Goal: Task Accomplishment & Management: Complete application form

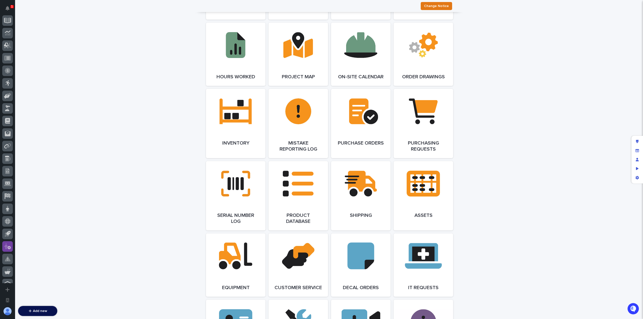
scroll to position [145, 0]
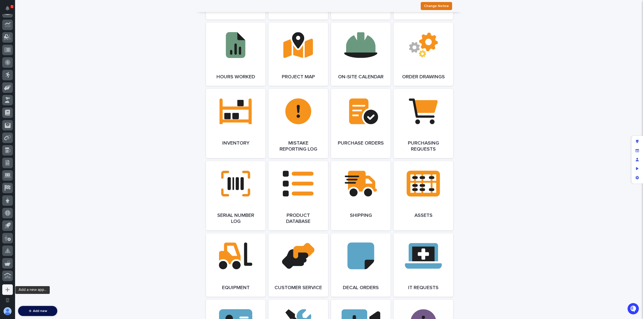
click at [8, 290] on icon "Add a new app..." at bounding box center [7, 290] width 5 height 5
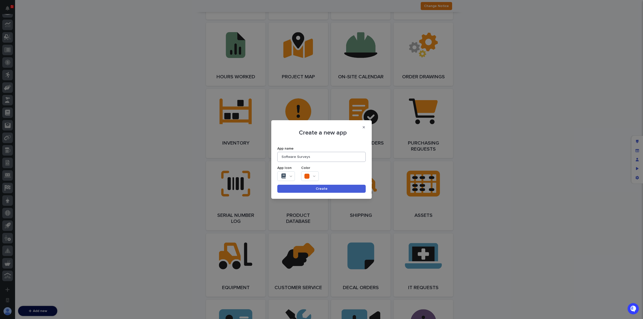
click at [299, 156] on input "Software Surveys" at bounding box center [321, 157] width 88 height 10
type input "Software Book Study Survey"
click at [312, 176] on div at bounding box center [310, 177] width 18 height 10
click at [332, 173] on icon at bounding box center [330, 173] width 3 height 2
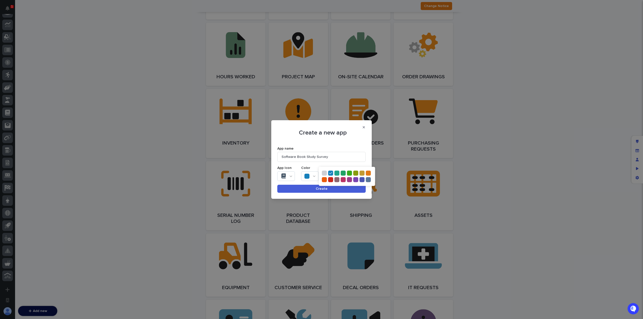
click at [326, 172] on icon at bounding box center [324, 174] width 3 height 4
click at [312, 189] on button "Create" at bounding box center [321, 189] width 88 height 8
click at [322, 189] on span "Create" at bounding box center [322, 189] width 12 height 4
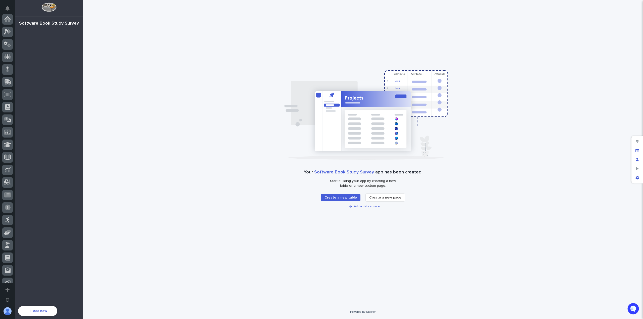
scroll to position [158, 0]
click at [637, 160] on icon "Manage users" at bounding box center [637, 160] width 3 height 4
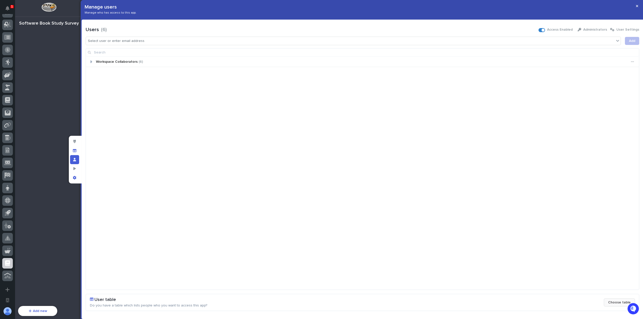
click at [615, 301] on button "Choose table" at bounding box center [619, 303] width 31 height 8
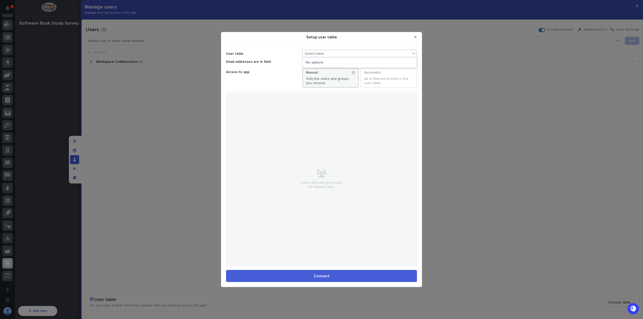
click at [331, 56] on div "Select table" at bounding box center [357, 53] width 108 height 7
click at [331, 53] on div "Select table" at bounding box center [357, 53] width 108 height 7
click at [417, 39] on button "Close Modal" at bounding box center [415, 37] width 8 height 8
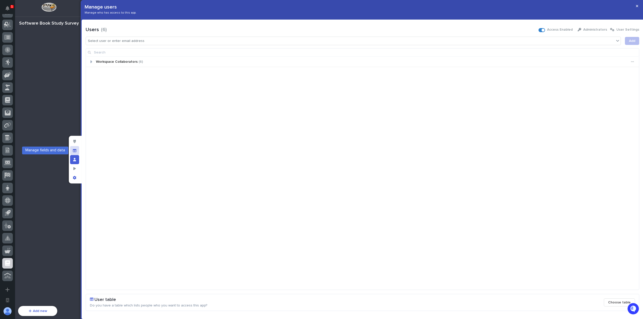
click at [77, 152] on div "Manage fields and data" at bounding box center [74, 150] width 9 height 9
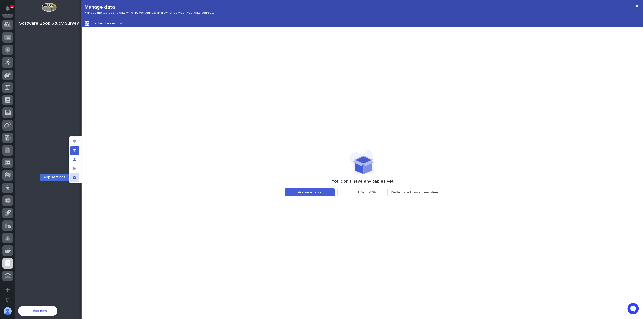
click at [75, 178] on icon "App settings" at bounding box center [75, 178] width 4 height 4
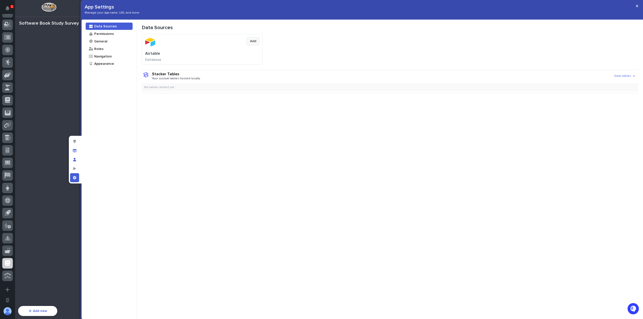
click at [256, 42] on button "Add" at bounding box center [253, 41] width 13 height 8
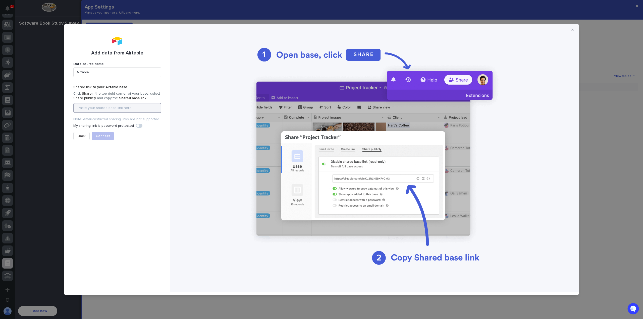
click at [136, 109] on input at bounding box center [117, 108] width 88 height 10
paste input "https://airtable.com/appLbREKGzLCUsrGR/shrhKq9S08QM6uEq3"
type input "https://airtable.com/appLbREKGzLCUsrGR/shrhKq9S08QM6uEq3"
click at [99, 133] on button "Connect" at bounding box center [103, 136] width 22 height 8
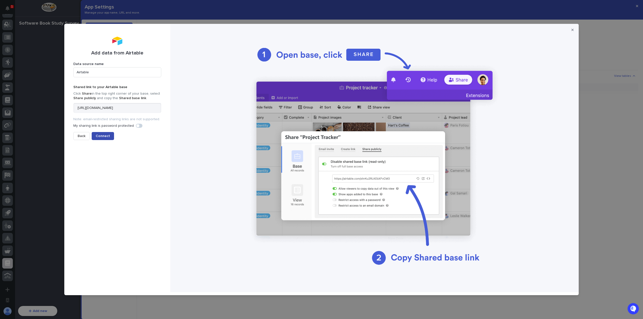
scroll to position [0, 0]
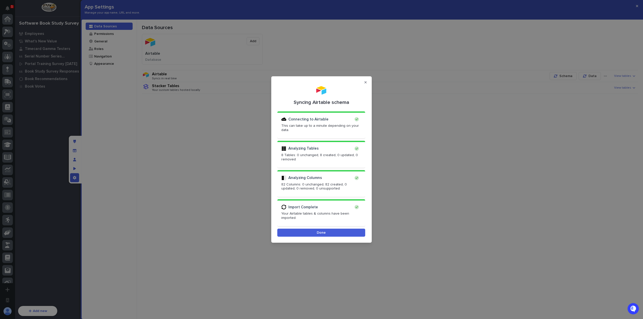
scroll to position [158, 0]
click at [325, 231] on span "Done" at bounding box center [321, 233] width 9 height 4
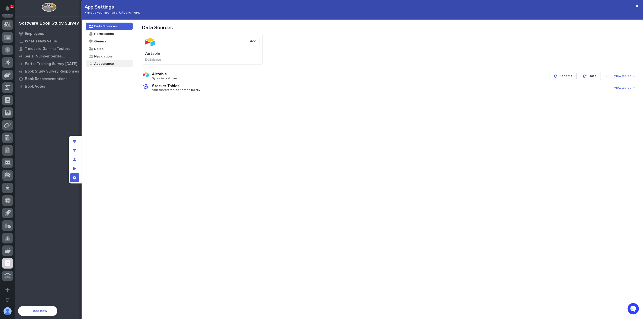
click at [101, 63] on div "Appearance" at bounding box center [104, 63] width 20 height 5
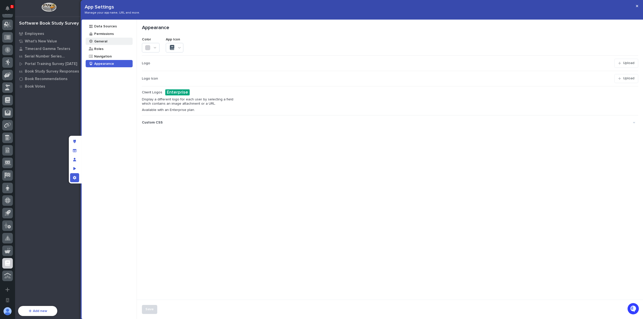
click at [109, 43] on div "General" at bounding box center [109, 41] width 47 height 7
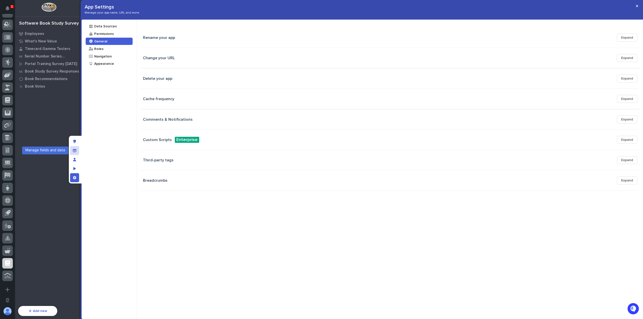
click at [75, 153] on div "Manage fields and data" at bounding box center [74, 150] width 9 height 9
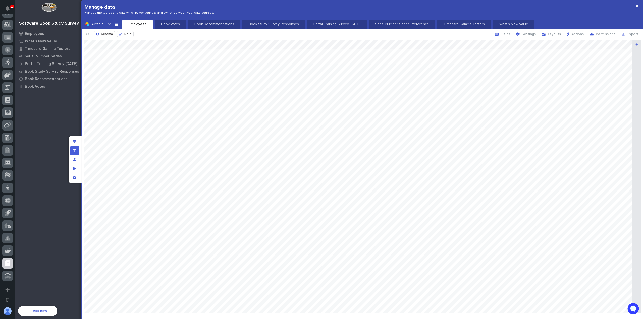
click at [110, 26] on div at bounding box center [109, 23] width 6 height 7
click at [111, 42] on icon "button" at bounding box center [113, 42] width 4 height 4
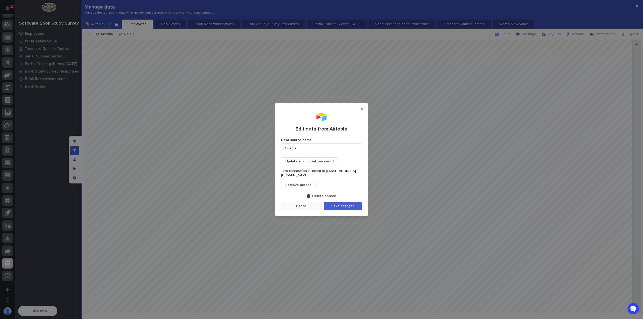
click at [308, 204] on button "Cancel" at bounding box center [301, 206] width 41 height 8
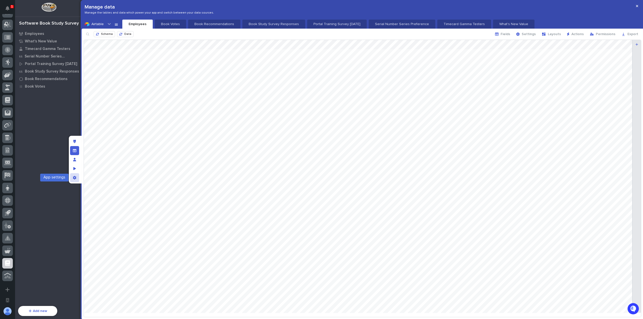
click at [74, 178] on icon "App settings" at bounding box center [75, 178] width 4 height 4
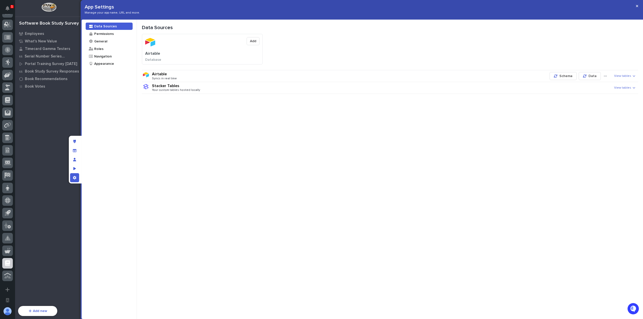
click at [174, 54] on div "Airtable Add" at bounding box center [202, 45] width 120 height 23
click at [606, 76] on icon "button" at bounding box center [605, 76] width 3 height 4
click at [625, 76] on span "View tables" at bounding box center [622, 76] width 17 height 4
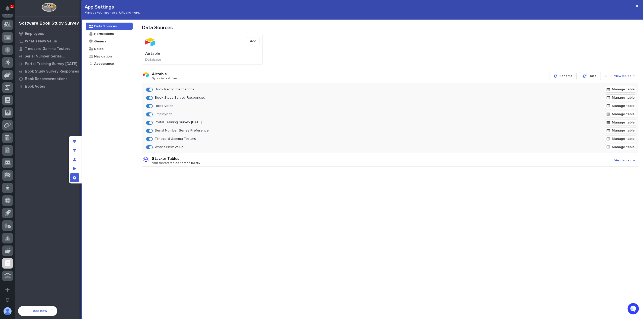
click at [150, 123] on span at bounding box center [150, 122] width 3 height 3
click at [150, 130] on span at bounding box center [150, 130] width 3 height 3
click at [150, 139] on span at bounding box center [150, 139] width 3 height 3
click at [151, 148] on span at bounding box center [150, 147] width 3 height 3
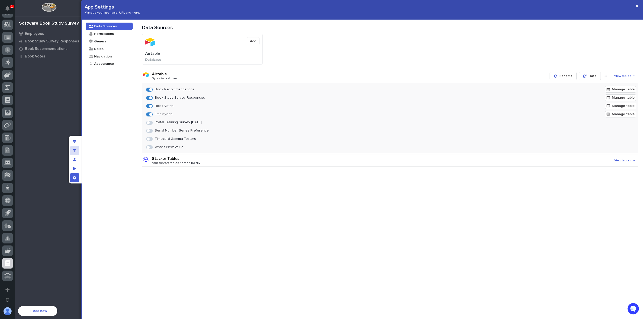
click at [76, 152] on icon "Manage fields and data" at bounding box center [75, 151] width 4 height 4
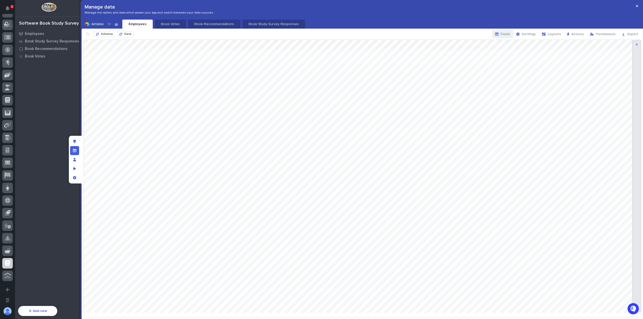
click at [508, 35] on span "Fields" at bounding box center [506, 34] width 10 height 4
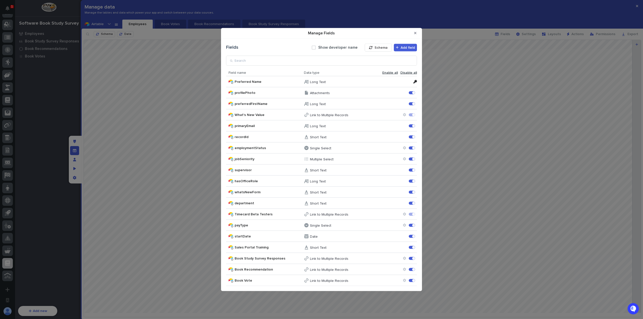
click at [411, 104] on div "Manage Fields" at bounding box center [411, 103] width 2 height 1
click at [417, 32] on button "Close Modal" at bounding box center [415, 33] width 8 height 8
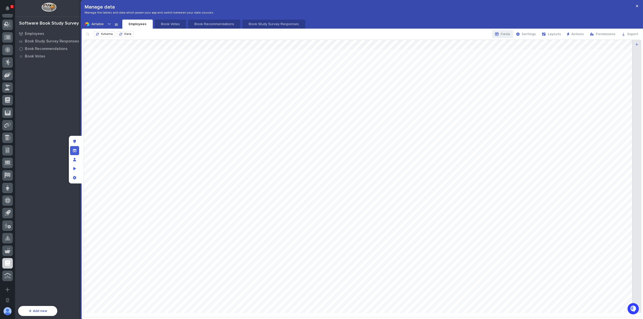
click at [506, 33] on span "Fields" at bounding box center [506, 34] width 10 height 4
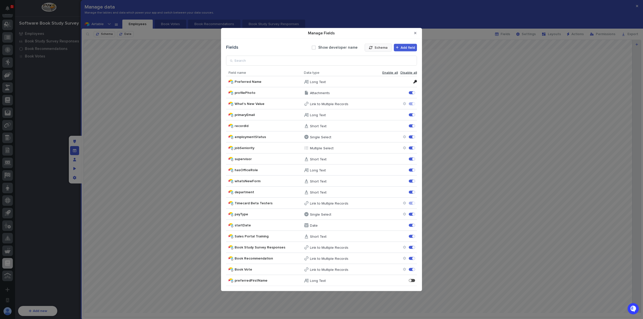
click at [372, 48] on icon "Manage Fields" at bounding box center [371, 48] width 4 height 4
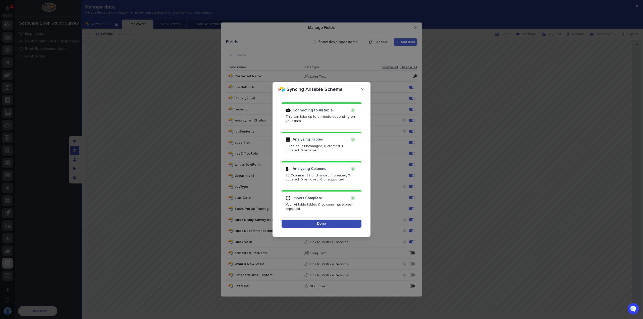
click at [327, 222] on button "Done" at bounding box center [322, 224] width 80 height 8
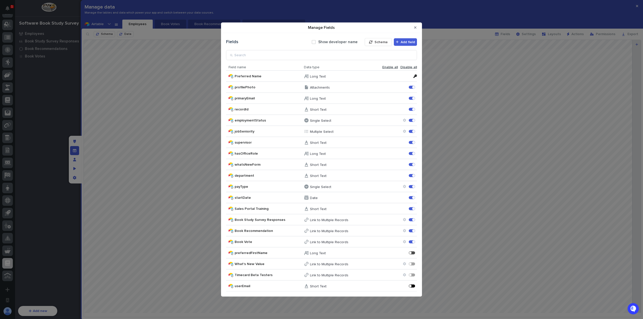
click at [412, 286] on div "Manage Fields" at bounding box center [412, 286] width 6 height 3
click at [412, 99] on div "Manage Fields" at bounding box center [412, 98] width 6 height 3
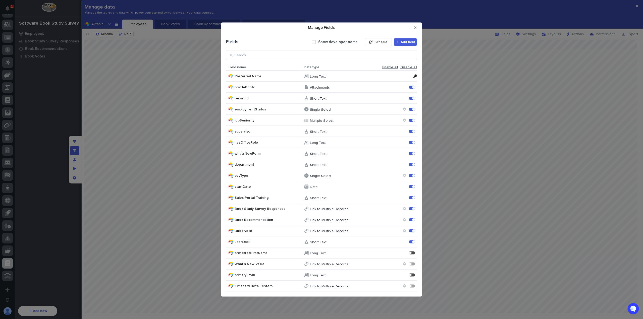
click at [413, 99] on div "Manage Fields" at bounding box center [413, 98] width 3 height 3
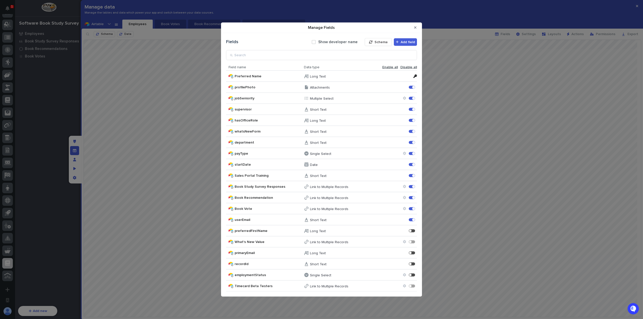
click at [413, 99] on div "Manage Fields" at bounding box center [413, 98] width 3 height 3
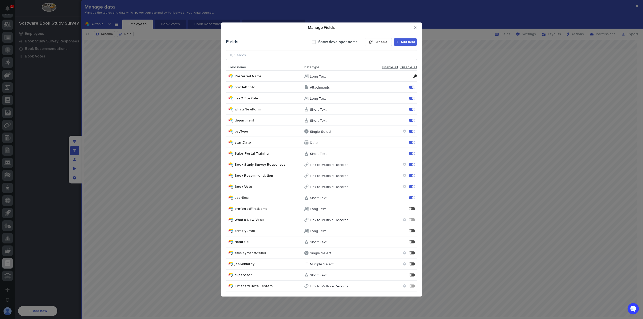
click at [413, 99] on div "Manage Fields" at bounding box center [413, 98] width 3 height 3
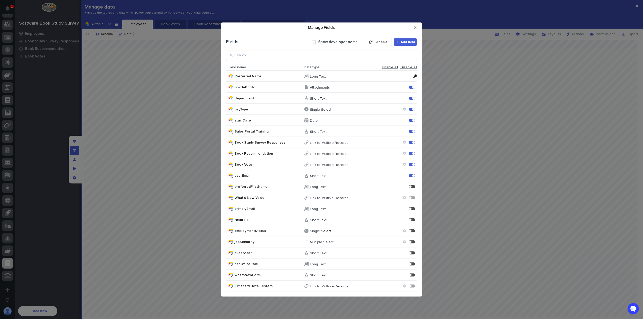
click at [412, 109] on div "Manage Fields" at bounding box center [413, 109] width 3 height 3
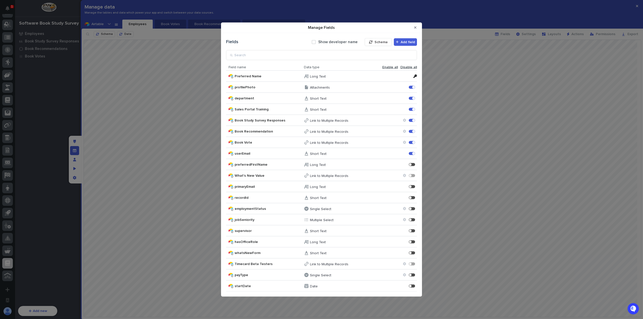
click at [412, 109] on div "Manage Fields" at bounding box center [413, 109] width 3 height 3
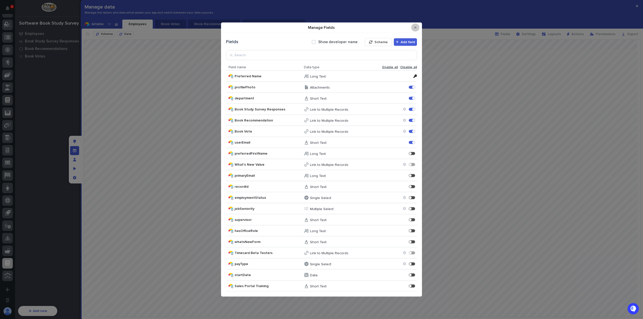
click at [415, 29] on icon "Close Modal" at bounding box center [415, 28] width 2 height 4
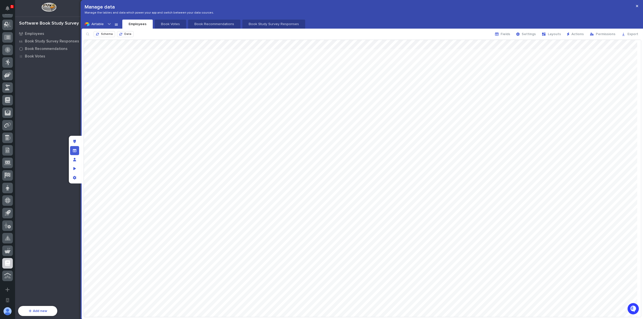
click at [168, 29] on div "Schema Data Fields Settings Layouts Actions Permissions Export" at bounding box center [363, 34] width 562 height 11
click at [170, 27] on button "Book Votes" at bounding box center [170, 24] width 31 height 9
click at [510, 34] on span "Fields" at bounding box center [506, 34] width 10 height 4
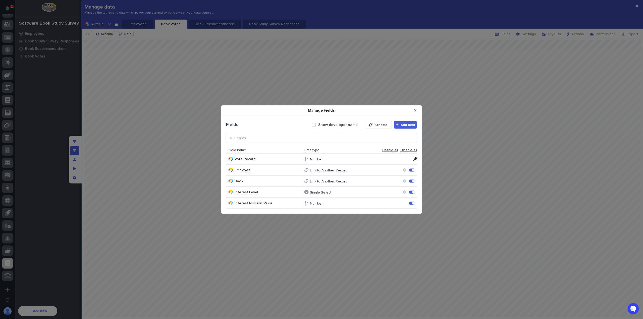
click at [413, 204] on div "Manage Fields" at bounding box center [413, 203] width 3 height 3
click at [413, 202] on div "Interest Numeric Value Number Interest Numeric Value Enable" at bounding box center [321, 203] width 191 height 11
click at [411, 204] on div "Manage Fields" at bounding box center [410, 203] width 3 height 3
click at [412, 109] on button "Close Modal" at bounding box center [415, 111] width 8 height 8
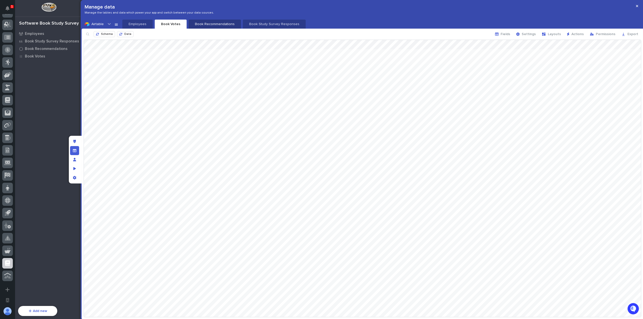
click at [212, 23] on p "Book Recommendations" at bounding box center [215, 24] width 46 height 5
click at [253, 24] on p "Book Study Survey Responses" at bounding box center [274, 24] width 57 height 5
click at [533, 37] on button "Settings" at bounding box center [526, 34] width 26 height 8
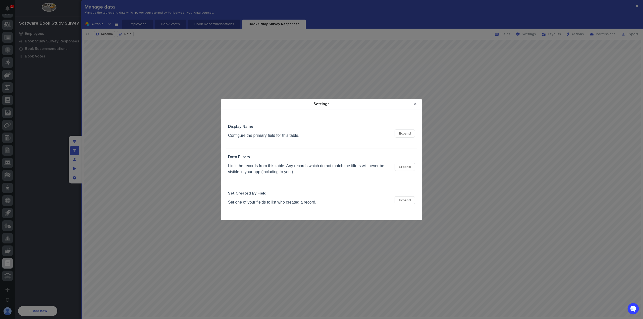
click at [409, 201] on span "Expand" at bounding box center [405, 201] width 12 height 4
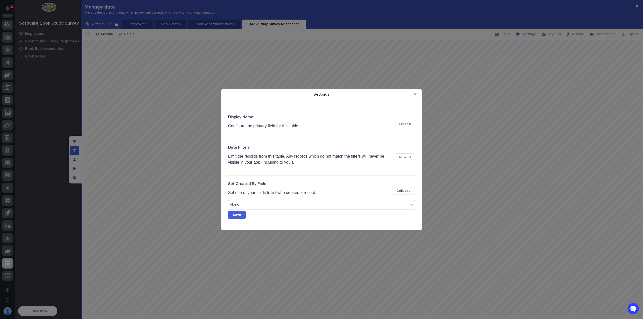
click at [326, 205] on div "None" at bounding box center [318, 204] width 180 height 7
click at [309, 214] on div "Response Name" at bounding box center [321, 214] width 186 height 9
click at [369, 206] on div "Select attribute" at bounding box center [375, 204] width 67 height 7
click at [364, 221] on div "Email" at bounding box center [377, 223] width 71 height 4
click at [413, 95] on button "Close Modal" at bounding box center [415, 94] width 8 height 8
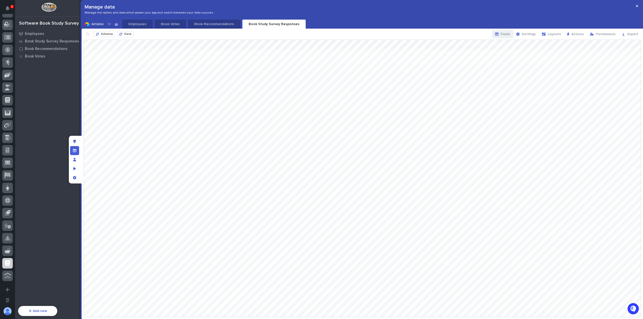
click at [510, 35] on span "Fields" at bounding box center [506, 34] width 10 height 4
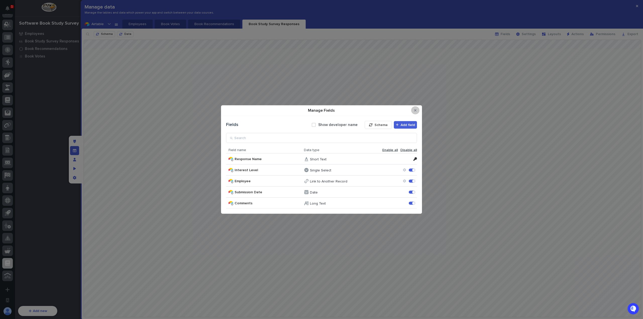
click at [414, 112] on button "Close Modal" at bounding box center [415, 111] width 8 height 8
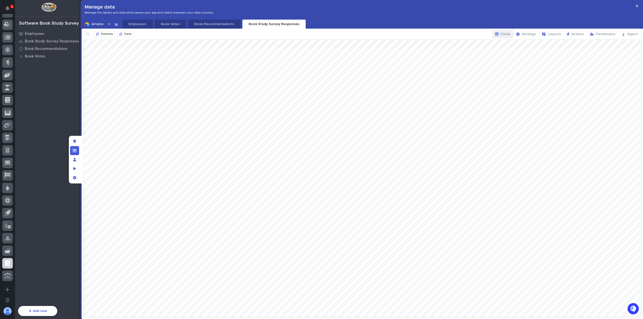
click at [505, 33] on span "Fields" at bounding box center [506, 34] width 10 height 4
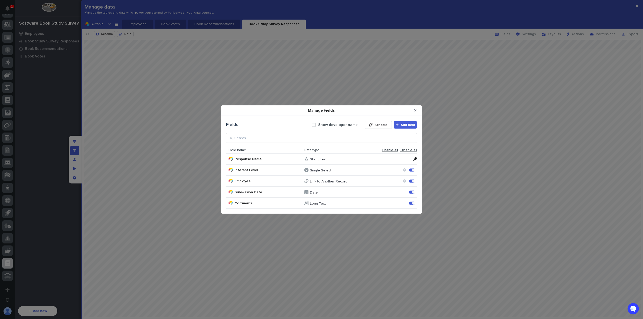
drag, startPoint x: 491, startPoint y: 46, endPoint x: 499, endPoint y: 44, distance: 7.9
click at [491, 46] on div "Manage Fields Fields Show developer name Schema Add field Field name Data type …" at bounding box center [321, 159] width 643 height 319
click at [527, 33] on div "Manage Fields Fields Show developer name Schema Add field Field name Data type …" at bounding box center [321, 159] width 643 height 319
click at [417, 108] on button "Close Modal" at bounding box center [415, 111] width 8 height 8
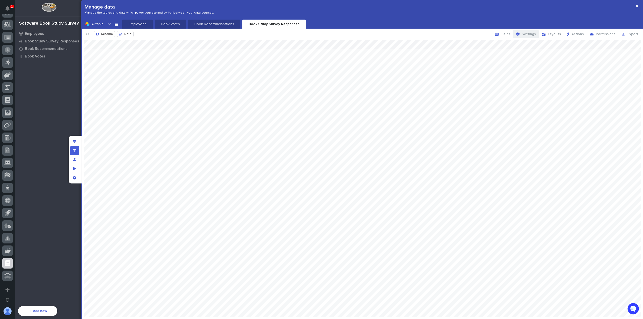
click at [536, 35] on span "Settings" at bounding box center [529, 34] width 14 height 4
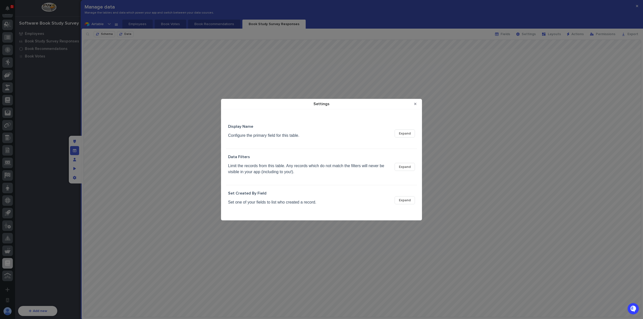
click at [400, 200] on span "Expand" at bounding box center [405, 201] width 12 height 4
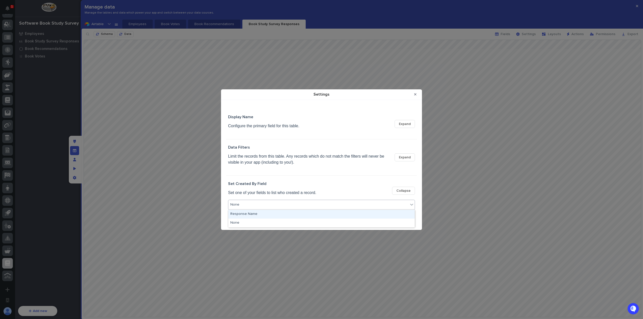
click at [283, 207] on div "None" at bounding box center [318, 204] width 180 height 7
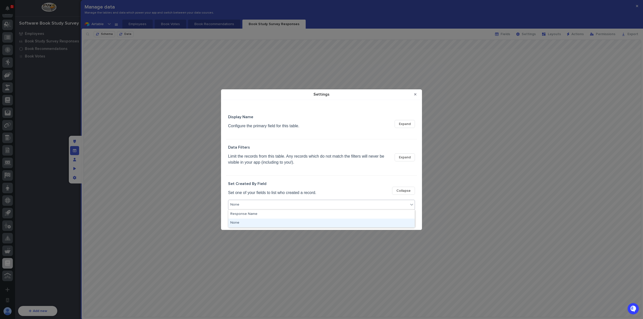
click at [277, 221] on div "None" at bounding box center [321, 223] width 186 height 9
click at [283, 201] on div "None" at bounding box center [318, 204] width 180 height 7
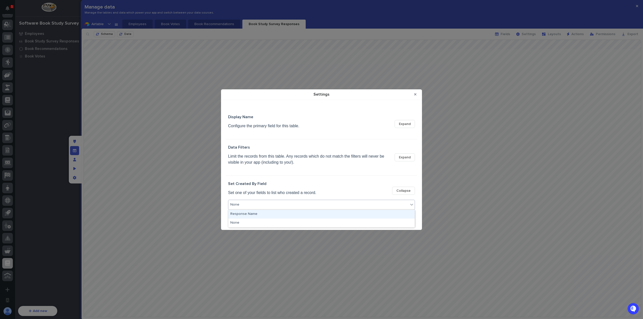
click at [284, 215] on div "Response Name" at bounding box center [321, 214] width 186 height 9
click at [345, 205] on div "Select attribute" at bounding box center [356, 205] width 25 height 4
click at [328, 195] on div "Set Created By Field Set one of your fields to list who created a record. Colla…" at bounding box center [321, 191] width 187 height 18
click at [417, 97] on button "Close Modal" at bounding box center [415, 94] width 8 height 8
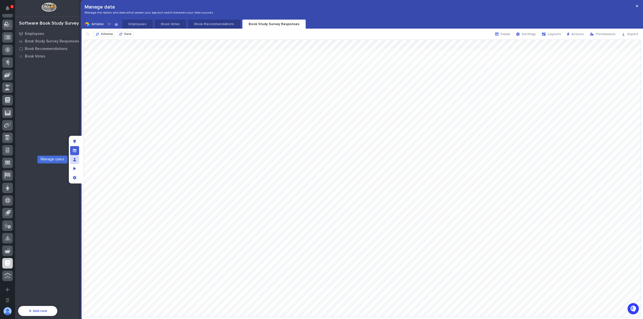
click at [76, 159] on div "Manage users" at bounding box center [74, 159] width 9 height 9
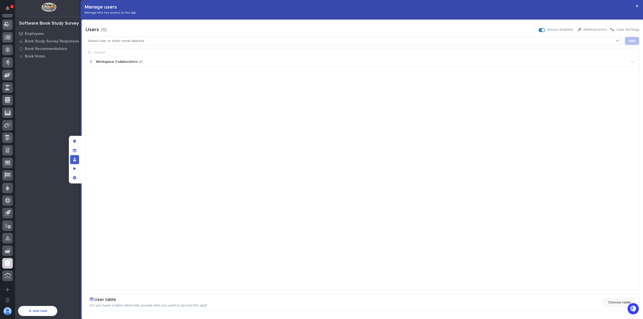
click at [613, 303] on span "Choose table" at bounding box center [619, 303] width 23 height 4
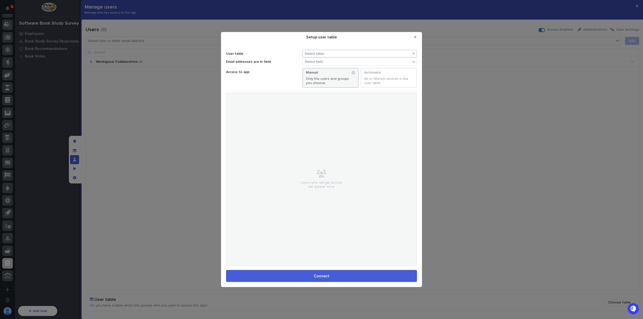
click at [333, 52] on div "Select table" at bounding box center [357, 53] width 108 height 7
click at [334, 70] on div "Employees" at bounding box center [360, 69] width 110 height 4
click at [335, 60] on div "Select field" at bounding box center [357, 61] width 108 height 7
click at [330, 75] on div "userEmail" at bounding box center [360, 75] width 114 height 6
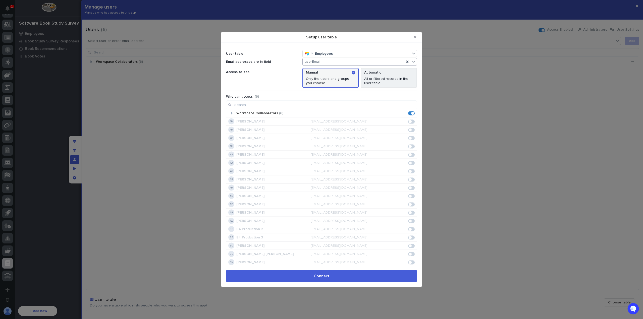
click at [375, 78] on p "All or filtered records in the user table." at bounding box center [388, 81] width 49 height 9
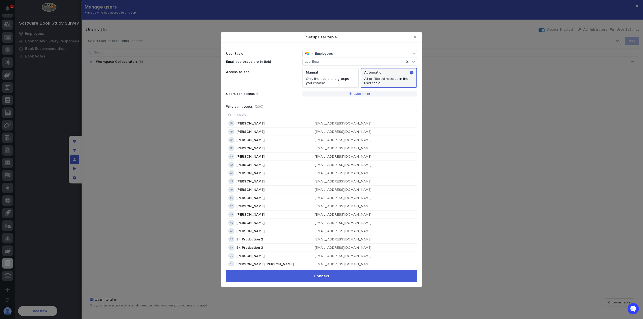
click at [361, 94] on span "Add Filter" at bounding box center [363, 94] width 16 height 4
type input "**"
click at [332, 100] on div "department" at bounding box center [358, 101] width 113 height 6
click at [325, 102] on button "is" at bounding box center [358, 103] width 109 height 10
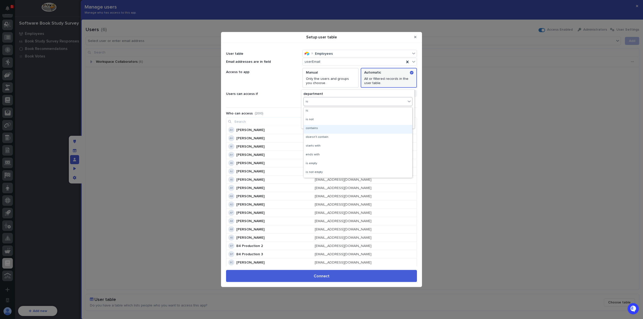
click at [328, 125] on div "contains" at bounding box center [358, 129] width 109 height 9
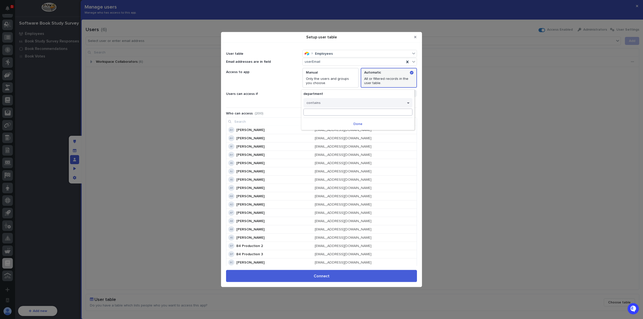
click at [333, 109] on input at bounding box center [358, 112] width 109 height 7
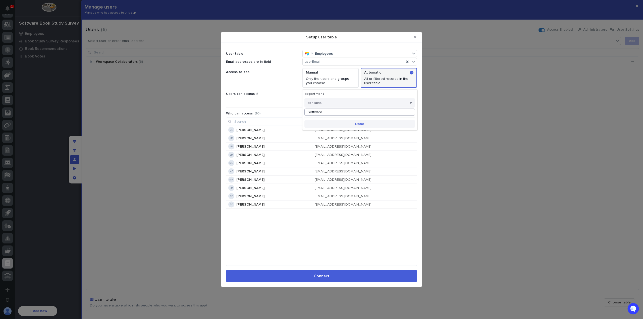
type input "Software"
click at [351, 125] on button "Done" at bounding box center [360, 124] width 111 height 8
click at [323, 228] on div "DN Deepali Nagwade dnagwade@pwiworks.com JM Jason Miller jasonmiller@pwiworks.c…" at bounding box center [321, 196] width 191 height 140
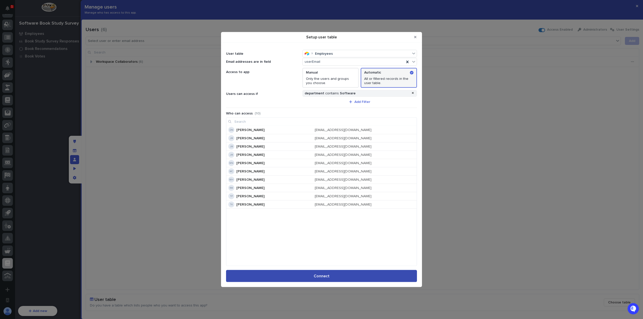
click at [335, 276] on button "Connect" at bounding box center [321, 276] width 191 height 12
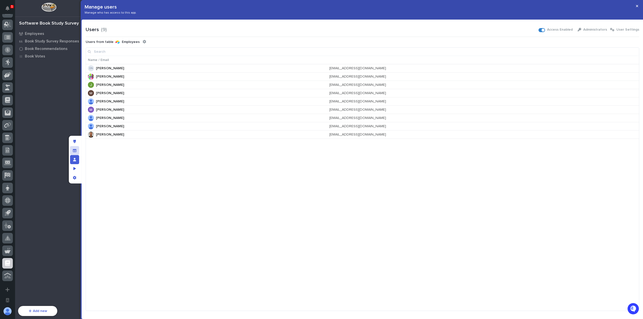
click at [75, 151] on icon "Manage fields and data" at bounding box center [75, 150] width 4 height 3
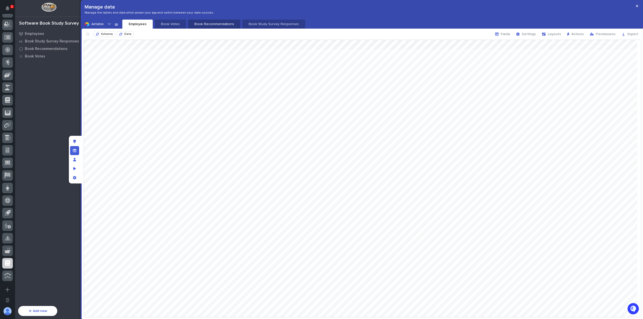
click at [217, 24] on p "Book Recommendations" at bounding box center [214, 24] width 46 height 5
click at [254, 23] on p "Book Study Survey Responses" at bounding box center [274, 24] width 57 height 5
click at [509, 36] on span "Fields" at bounding box center [506, 34] width 10 height 4
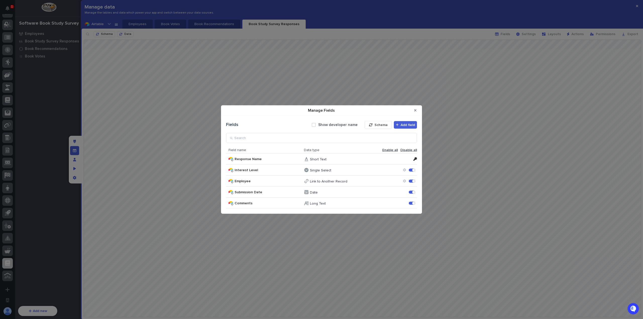
drag, startPoint x: 483, startPoint y: 95, endPoint x: 445, endPoint y: 96, distance: 37.5
click at [478, 95] on div "Manage Fields Fields Show developer name Schema Add field Field name Data type …" at bounding box center [321, 159] width 643 height 319
click at [417, 110] on button "Close Modal" at bounding box center [415, 111] width 8 height 8
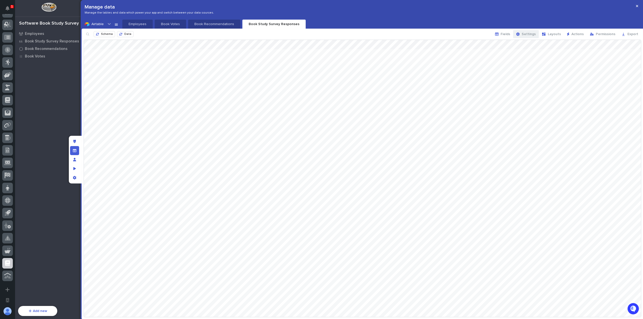
click at [534, 34] on span "Settings" at bounding box center [529, 34] width 14 height 4
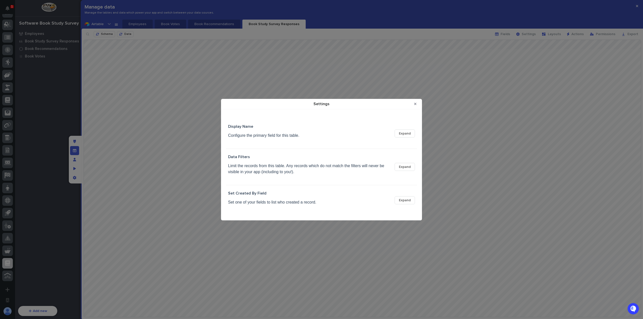
click at [401, 204] on button "Expand" at bounding box center [405, 201] width 20 height 8
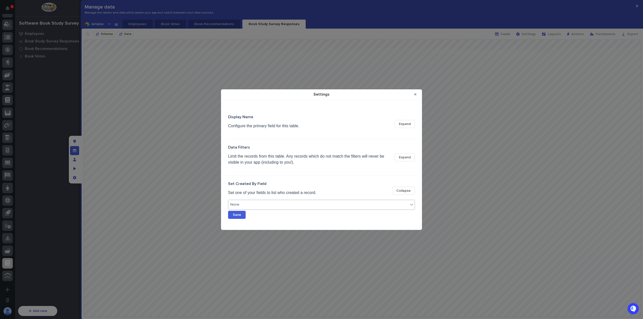
click at [367, 206] on div "None" at bounding box center [318, 204] width 180 height 7
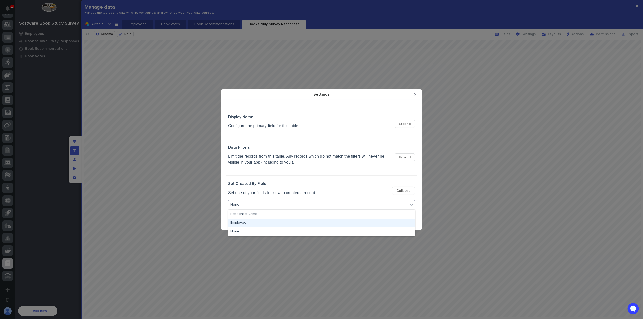
click at [308, 223] on div "Employee" at bounding box center [321, 223] width 186 height 9
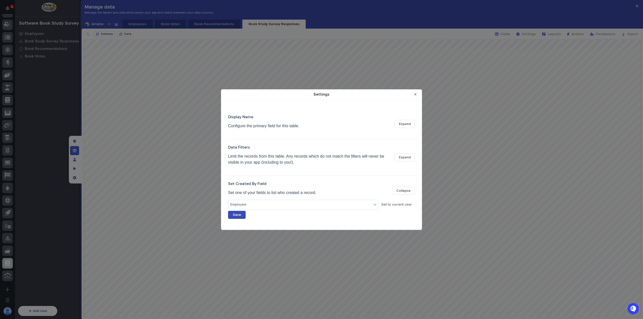
click at [240, 213] on span "Save" at bounding box center [237, 215] width 8 height 4
click at [418, 94] on button "Close Modal" at bounding box center [415, 94] width 8 height 8
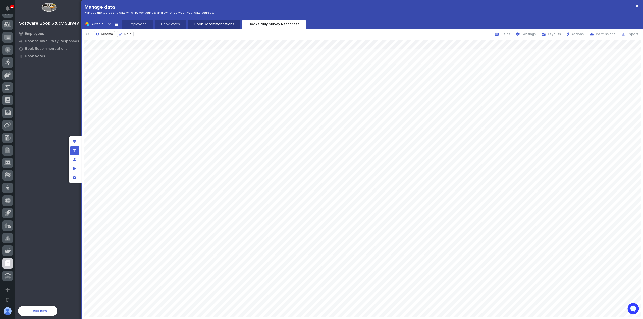
click at [208, 26] on p "Book Recommendations" at bounding box center [214, 24] width 46 height 5
click at [166, 22] on p "Book Votes" at bounding box center [170, 24] width 25 height 5
click at [526, 34] on span "Settings" at bounding box center [529, 34] width 14 height 4
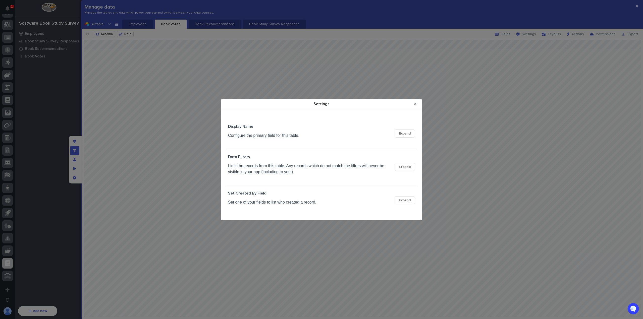
click at [405, 199] on span "Expand" at bounding box center [405, 201] width 12 height 4
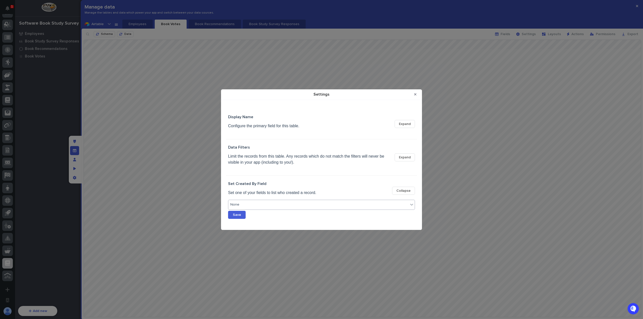
click at [329, 206] on div "None" at bounding box center [318, 204] width 180 height 7
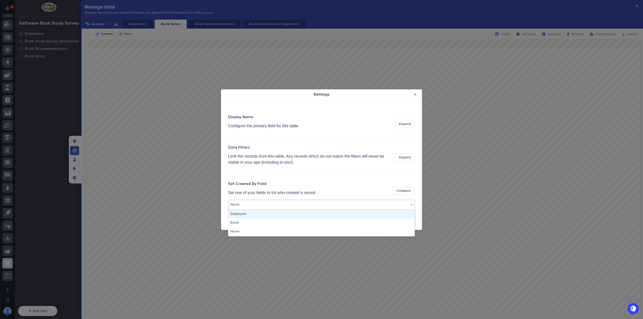
click at [288, 216] on div "Employee" at bounding box center [321, 214] width 186 height 9
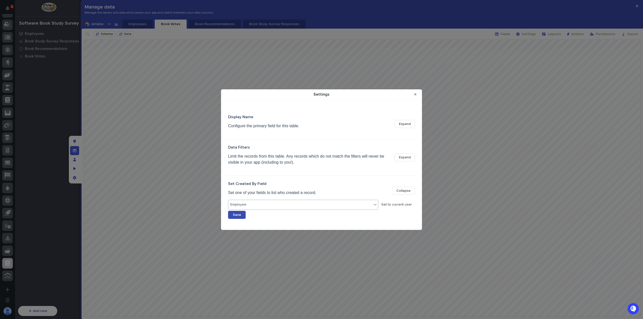
click at [242, 213] on button "Save" at bounding box center [237, 215] width 18 height 8
click at [416, 94] on icon "Close Modal" at bounding box center [415, 94] width 2 height 2
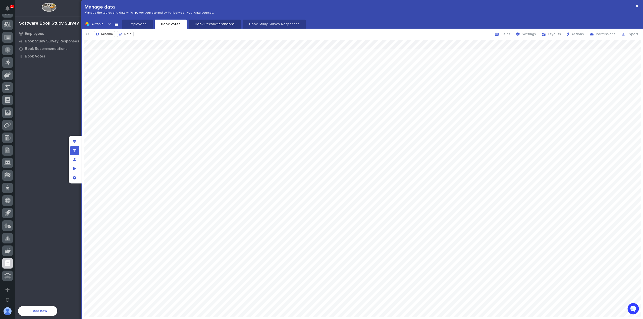
click at [208, 24] on p "Book Recommendations" at bounding box center [215, 24] width 46 height 5
click at [527, 34] on span "Settings" at bounding box center [529, 34] width 14 height 4
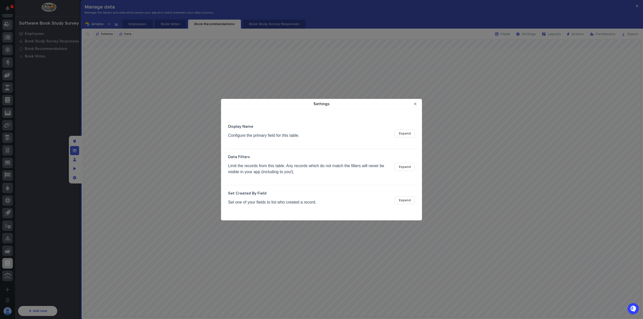
click at [402, 200] on span "Expand" at bounding box center [405, 201] width 12 height 4
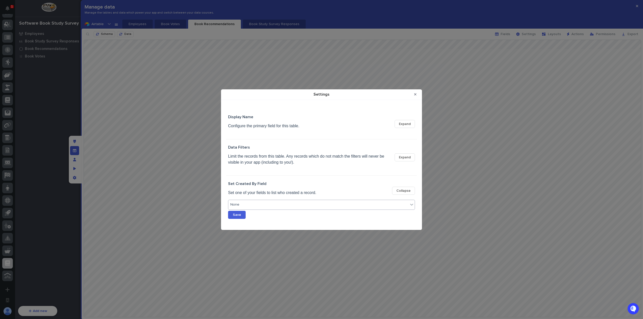
click at [311, 208] on div "None" at bounding box center [318, 204] width 180 height 7
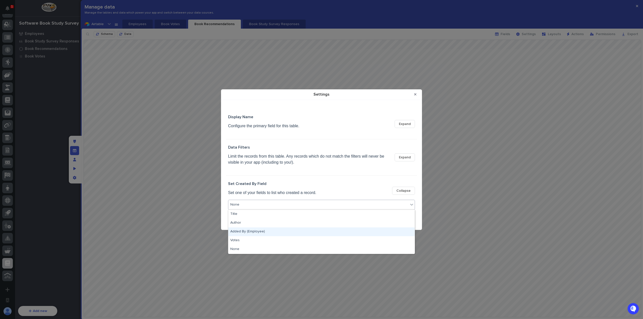
click at [289, 231] on div "Added By (Employee)" at bounding box center [321, 232] width 186 height 9
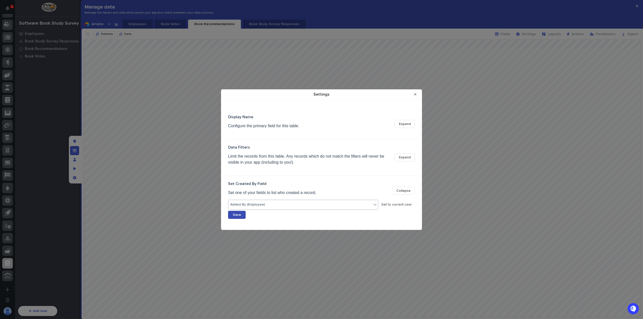
click at [241, 213] on button "Save" at bounding box center [237, 215] width 18 height 8
click at [416, 94] on icon "Close Modal" at bounding box center [415, 95] width 2 height 4
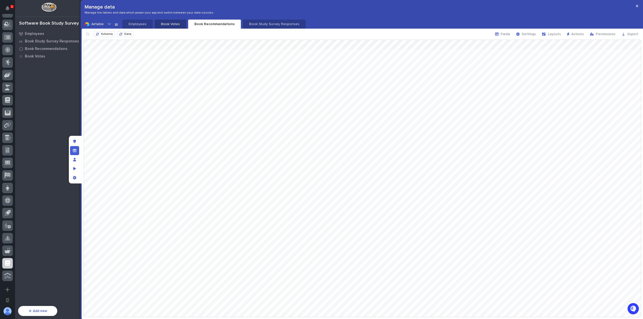
click at [168, 26] on p "Book Votes" at bounding box center [170, 24] width 25 height 5
click at [142, 25] on p "Employees" at bounding box center [137, 24] width 24 height 5
click at [164, 23] on p "Book Votes" at bounding box center [170, 24] width 25 height 5
drag, startPoint x: 201, startPoint y: 23, endPoint x: 218, endPoint y: 23, distance: 16.3
click at [202, 23] on p "Book Recommendations" at bounding box center [215, 24] width 46 height 5
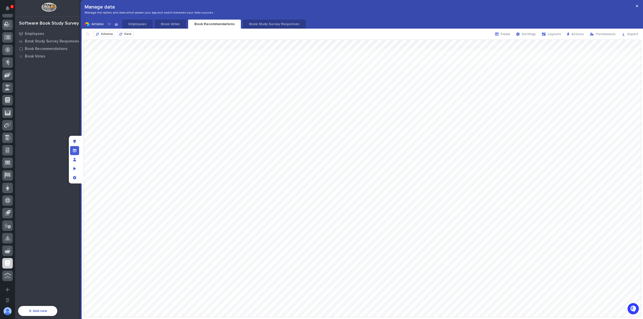
drag, startPoint x: 266, startPoint y: 23, endPoint x: 298, endPoint y: 24, distance: 32.2
click at [266, 23] on p "Book Study Survey Responses" at bounding box center [274, 24] width 57 height 5
click at [598, 36] on span "Permissions" at bounding box center [606, 34] width 20 height 4
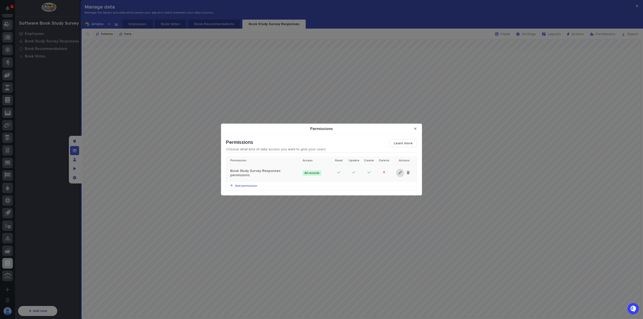
click at [400, 174] on icon "Permissions" at bounding box center [401, 173] width 4 height 4
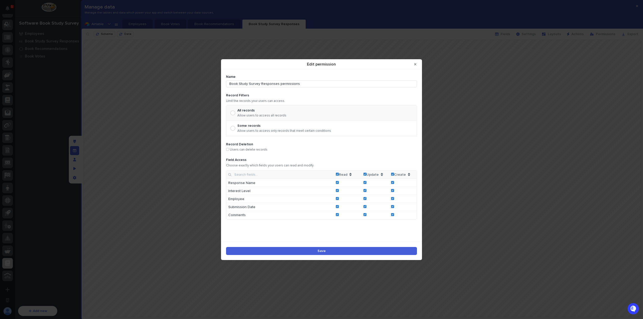
click at [235, 127] on label "Some records Allow users to access only records that meet certain conditions" at bounding box center [280, 128] width 101 height 9
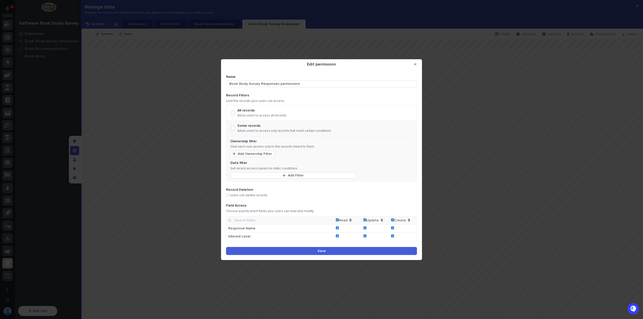
click at [239, 115] on p "Allow users to access all records" at bounding box center [262, 116] width 49 height 4
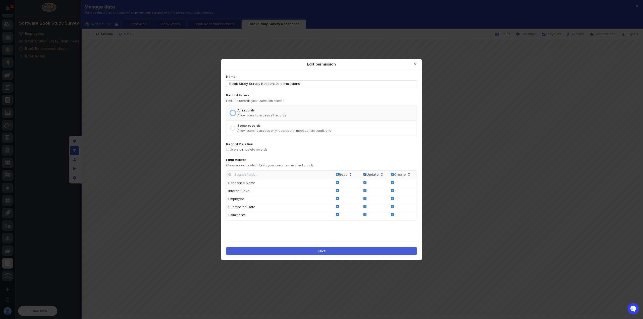
click at [366, 174] on icon "Edit permission" at bounding box center [365, 175] width 2 height 2
click at [393, 174] on icon "Edit permission" at bounding box center [393, 175] width 2 height 2
click at [295, 248] on button "Save" at bounding box center [321, 251] width 191 height 8
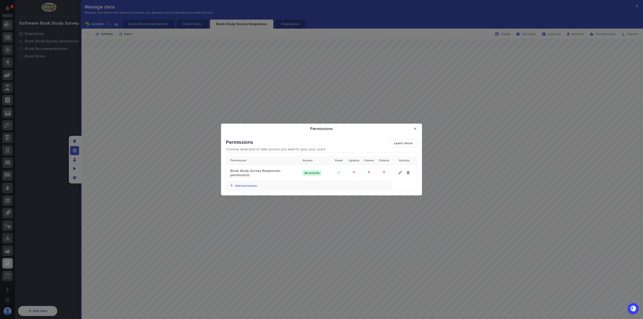
click at [249, 186] on span "Add permission" at bounding box center [245, 186] width 24 height 3
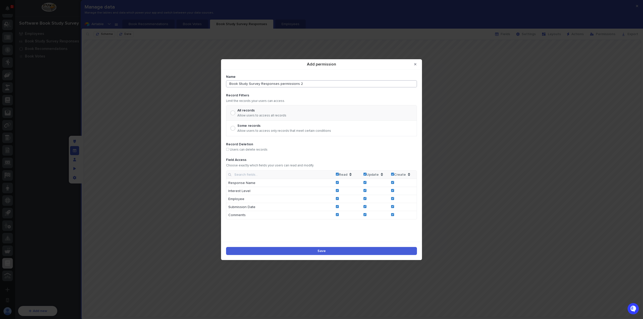
drag, startPoint x: 303, startPoint y: 83, endPoint x: 213, endPoint y: 85, distance: 89.7
click at [213, 85] on div "Add permission Name Book Study Survey Responses permissions 2 Record Filters Li…" at bounding box center [321, 159] width 643 height 319
type input "Create/Edit Own"
click at [264, 126] on div "Some records" at bounding box center [285, 126] width 94 height 4
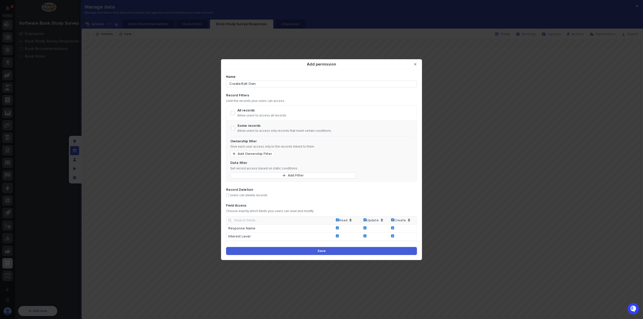
click at [261, 155] on span "Add Ownership Filter" at bounding box center [255, 154] width 34 height 4
click at [265, 166] on div "The record → Employee" at bounding box center [293, 167] width 125 height 6
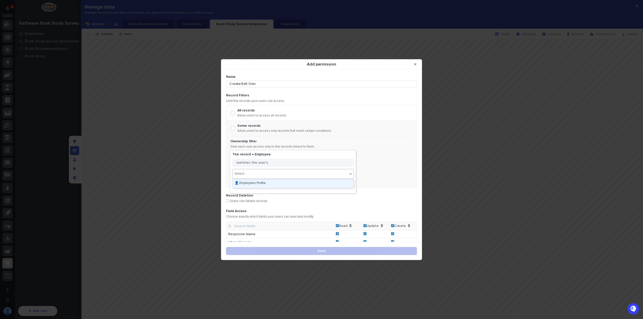
click at [273, 175] on div "Select..." at bounding box center [290, 174] width 115 height 7
click at [270, 183] on div "👤 Employees Profile" at bounding box center [293, 183] width 121 height 9
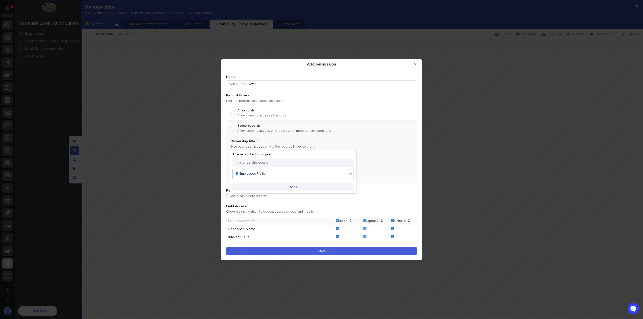
click at [289, 187] on span "Done" at bounding box center [293, 188] width 9 height 4
click at [339, 248] on button "Save" at bounding box center [321, 251] width 191 height 8
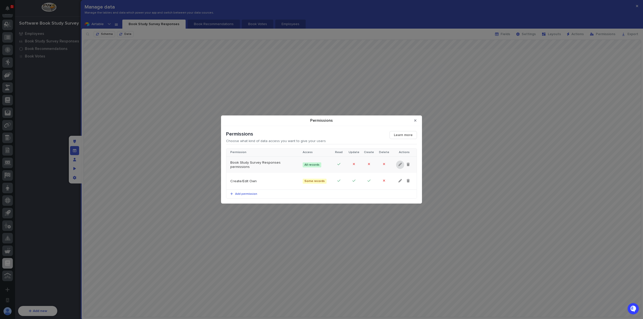
click at [401, 164] on icon "Permissions" at bounding box center [401, 165] width 4 height 4
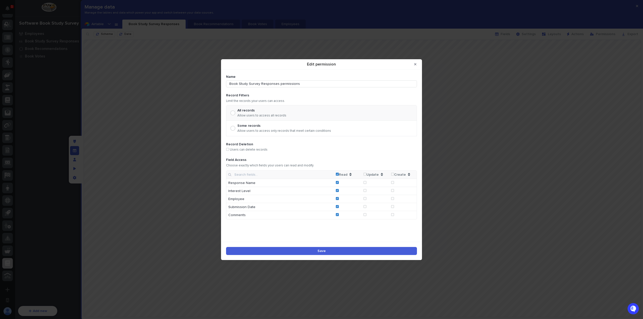
click at [394, 174] on td "Create" at bounding box center [403, 175] width 28 height 8
click at [392, 174] on span "Edit permission" at bounding box center [392, 174] width 3 height 3
click at [373, 250] on button "Save" at bounding box center [321, 251] width 191 height 8
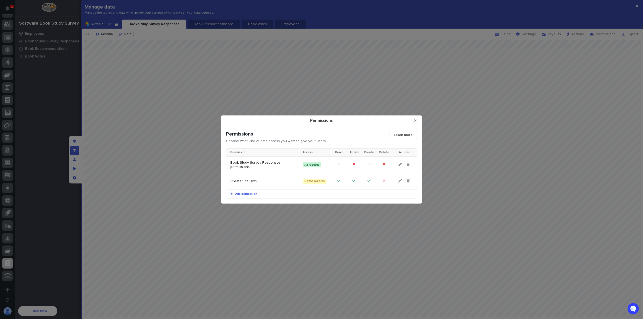
drag, startPoint x: 414, startPoint y: 122, endPoint x: 409, endPoint y: 119, distance: 5.4
click at [414, 122] on button "Close Modal" at bounding box center [415, 121] width 8 height 8
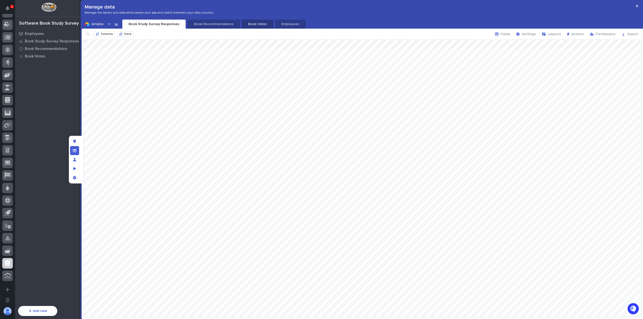
click at [254, 25] on p "Book Votes" at bounding box center [257, 24] width 25 height 5
click at [605, 35] on span "Permissions" at bounding box center [606, 34] width 20 height 4
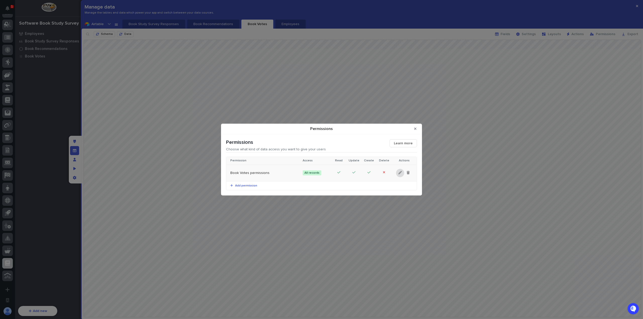
click at [401, 173] on icon "Permissions" at bounding box center [401, 173] width 4 height 4
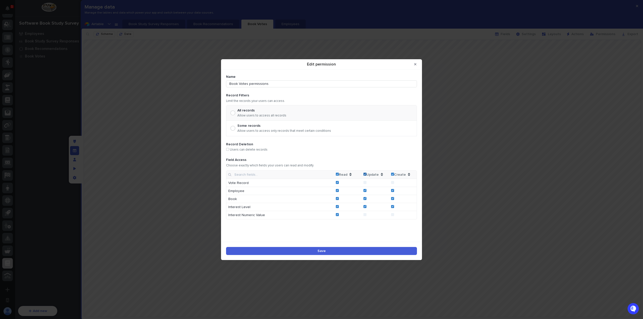
click at [364, 174] on icon "Edit permission" at bounding box center [365, 175] width 2 height 2
click at [345, 251] on button "Save" at bounding box center [321, 251] width 191 height 8
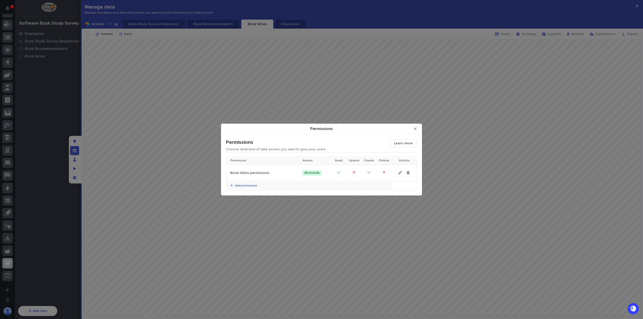
click at [251, 185] on span "Add permission" at bounding box center [245, 185] width 24 height 3
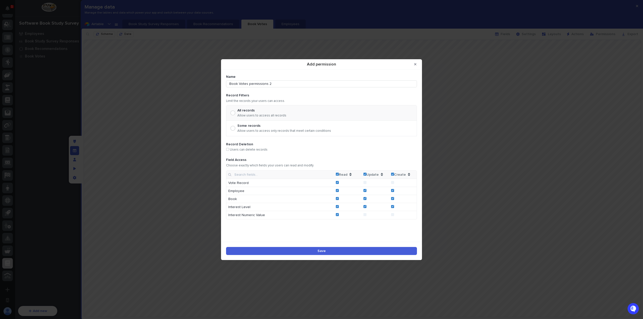
click at [251, 126] on div "Some records" at bounding box center [285, 126] width 94 height 4
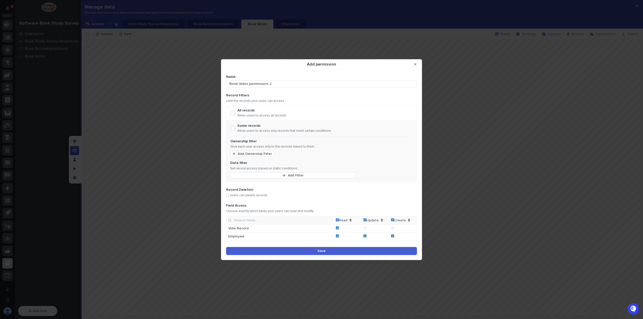
click at [258, 152] on button "Add Ownership Filter" at bounding box center [252, 154] width 44 height 6
click at [278, 167] on div "The record → Employee" at bounding box center [293, 167] width 125 height 6
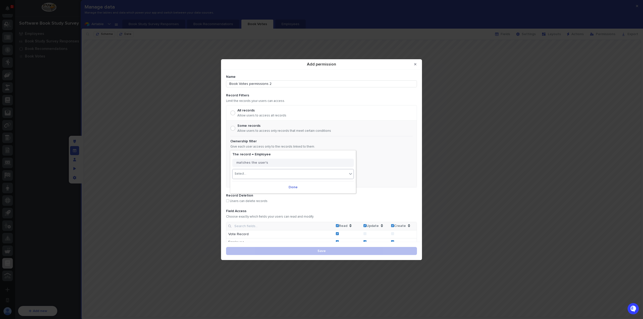
click at [287, 174] on div "Select..." at bounding box center [290, 174] width 115 height 7
click at [288, 186] on div "👤 Employees Profile" at bounding box center [293, 183] width 121 height 9
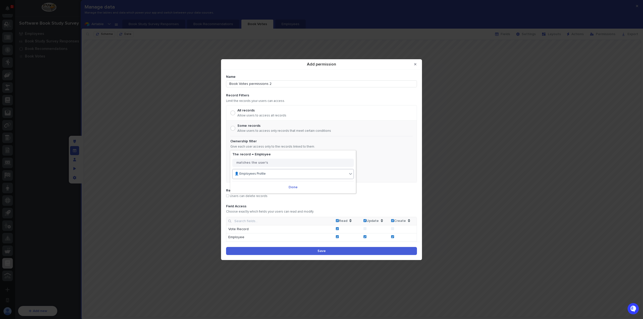
click at [346, 199] on form "Name Book Votes permissions 2 Record Filters Limit the records your users can a…" at bounding box center [321, 170] width 191 height 191
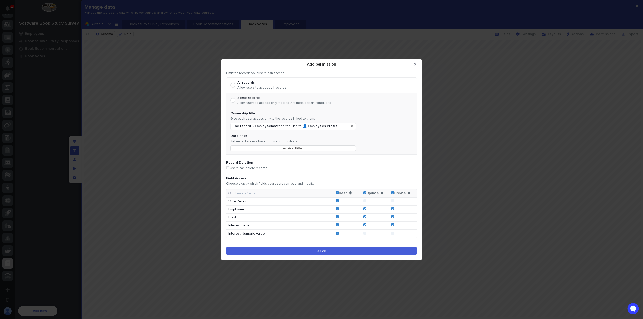
scroll to position [0, 0]
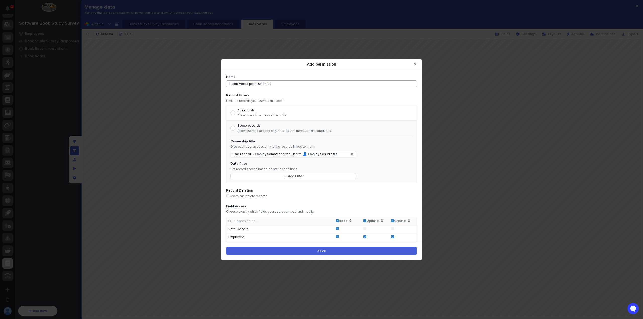
drag, startPoint x: 279, startPoint y: 83, endPoint x: 225, endPoint y: 85, distance: 54.1
click at [226, 85] on div "Name Book Votes permissions 2 Record Filters Limit the records your users can a…" at bounding box center [321, 156] width 201 height 172
type input "Edit Own"
click at [325, 252] on span "Save" at bounding box center [322, 252] width 8 height 4
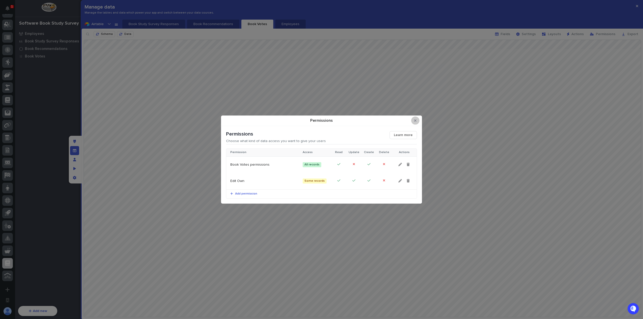
click at [417, 120] on button "Close Modal" at bounding box center [415, 121] width 8 height 8
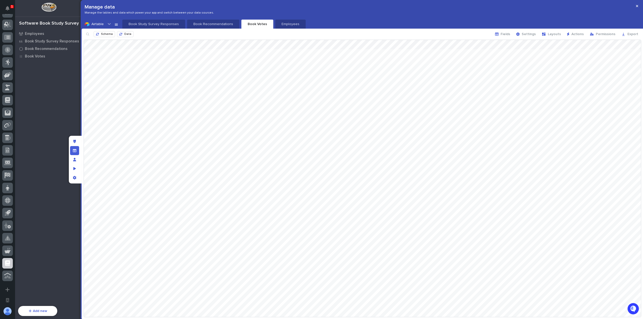
click at [221, 23] on p "Book Recommendations" at bounding box center [213, 24] width 46 height 5
click at [552, 35] on span "Layouts" at bounding box center [554, 34] width 13 height 4
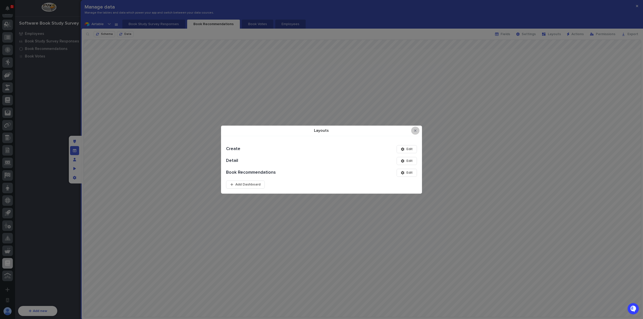
click at [417, 131] on button "Close Modal" at bounding box center [415, 131] width 8 height 8
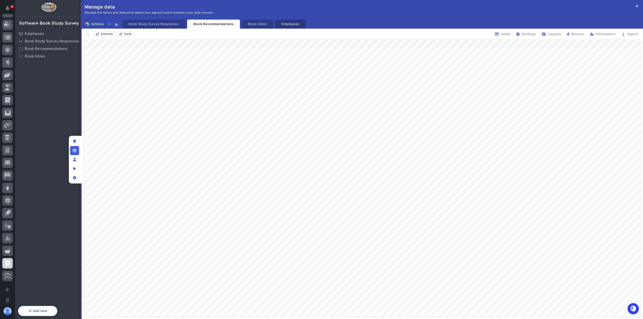
click at [275, 26] on button "Employees" at bounding box center [290, 24] width 30 height 9
click at [594, 35] on icon "button" at bounding box center [592, 34] width 4 height 4
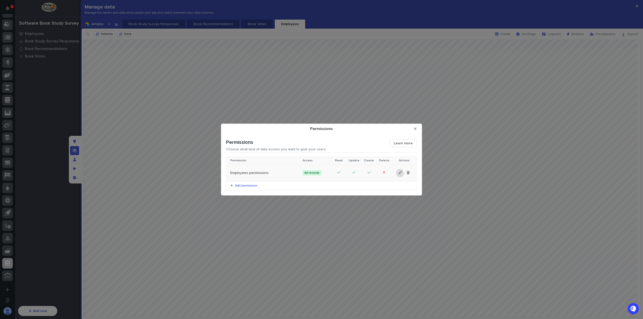
click at [400, 172] on icon "Permissions" at bounding box center [401, 173] width 4 height 4
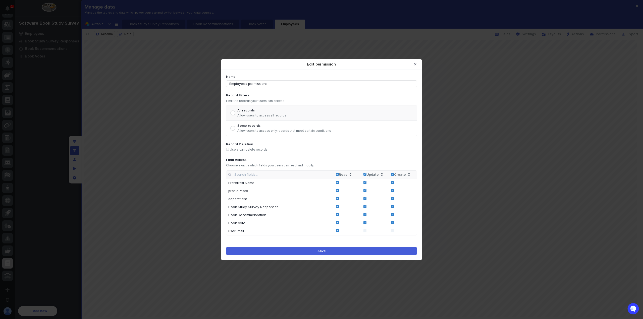
click at [395, 173] on td "Create" at bounding box center [403, 175] width 28 height 8
click at [391, 174] on span "Edit permission" at bounding box center [392, 174] width 3 height 3
click at [366, 174] on span "Edit permission" at bounding box center [365, 174] width 3 height 3
click at [335, 250] on button "Save" at bounding box center [321, 251] width 191 height 8
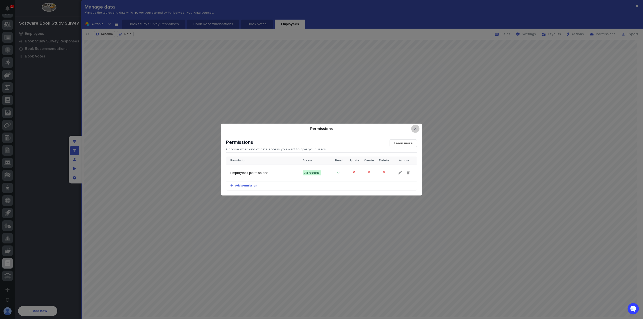
click at [415, 131] on button "Close Modal" at bounding box center [415, 129] width 8 height 8
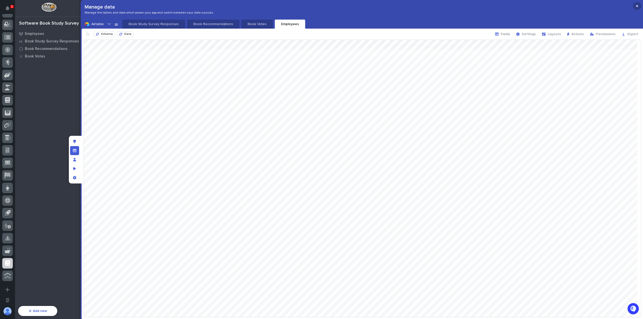
click at [638, 8] on button "button" at bounding box center [637, 6] width 8 height 8
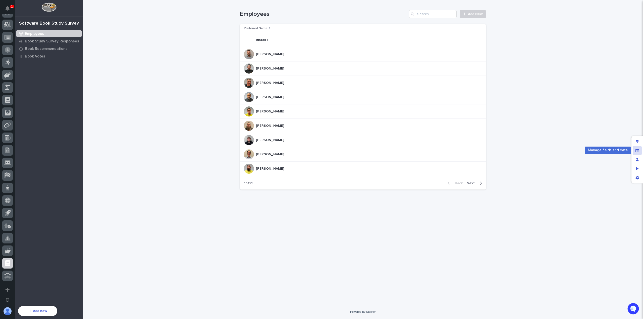
click at [638, 152] on icon "Manage fields and data" at bounding box center [638, 150] width 4 height 3
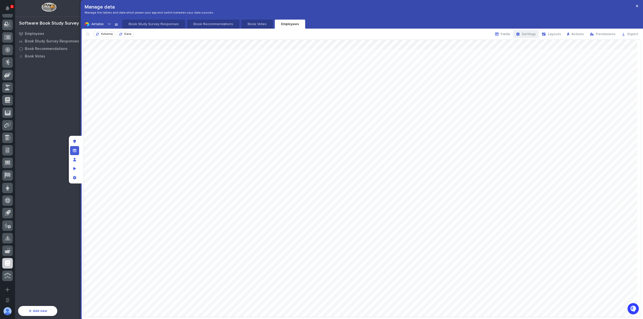
click at [522, 34] on div "button" at bounding box center [519, 34] width 6 height 4
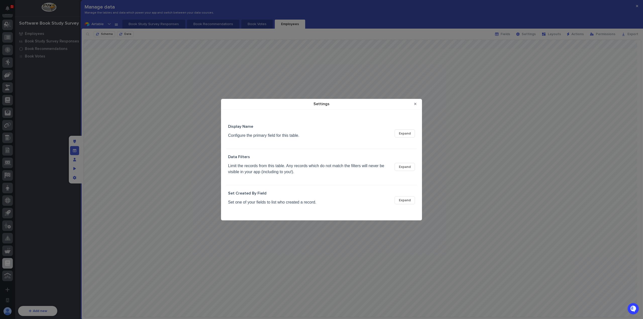
click at [410, 167] on span "Expand" at bounding box center [405, 167] width 12 height 4
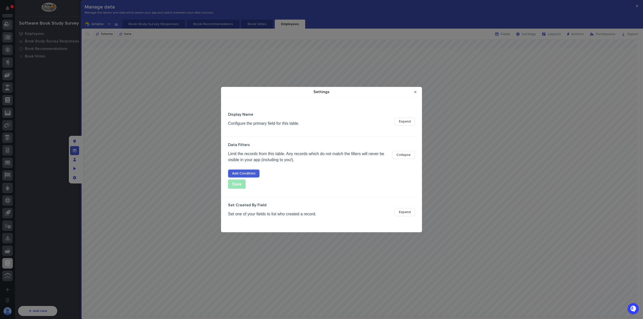
click at [244, 173] on span "Add Condition" at bounding box center [243, 174] width 23 height 4
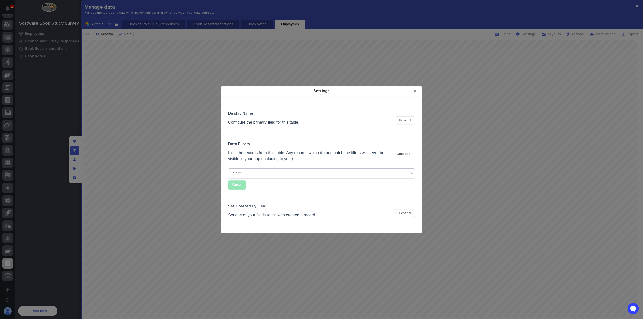
click at [257, 175] on div "Select..." at bounding box center [318, 173] width 180 height 7
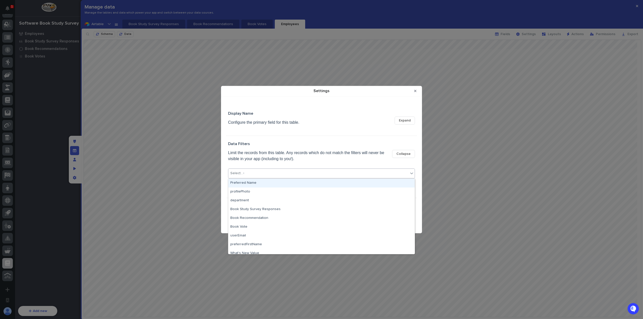
type input "**"
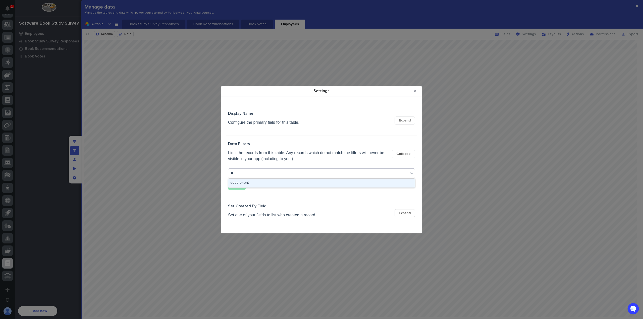
click at [264, 182] on div "department" at bounding box center [321, 183] width 186 height 9
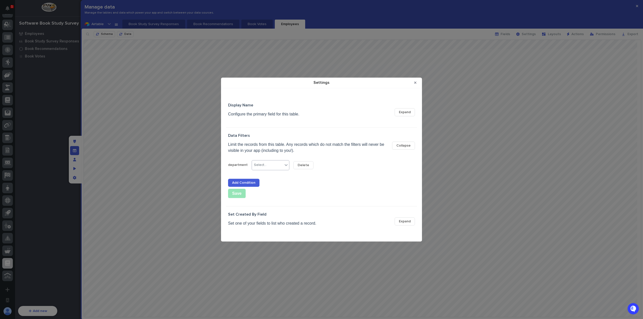
click at [268, 165] on div "Select..." at bounding box center [267, 165] width 31 height 7
click at [306, 163] on input "Settings" at bounding box center [315, 165] width 43 height 10
type input "Software"
click at [236, 193] on button "Save" at bounding box center [237, 193] width 18 height 9
click at [416, 83] on icon "Close Modal" at bounding box center [415, 83] width 2 height 4
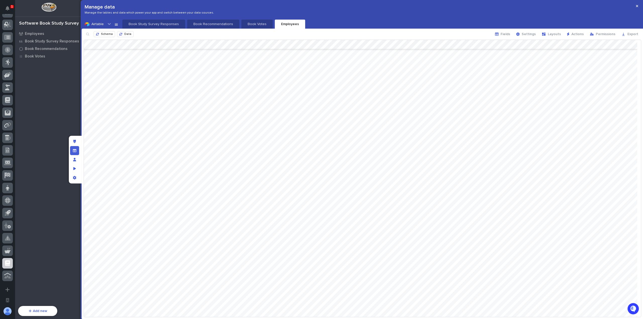
scroll to position [276, 0]
click at [531, 35] on span "Settings" at bounding box center [529, 34] width 14 height 4
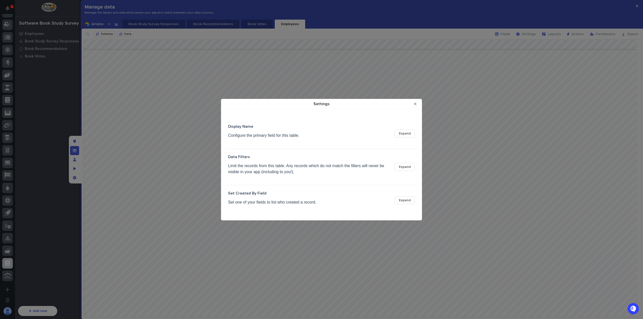
click at [406, 167] on span "Expand" at bounding box center [405, 167] width 12 height 4
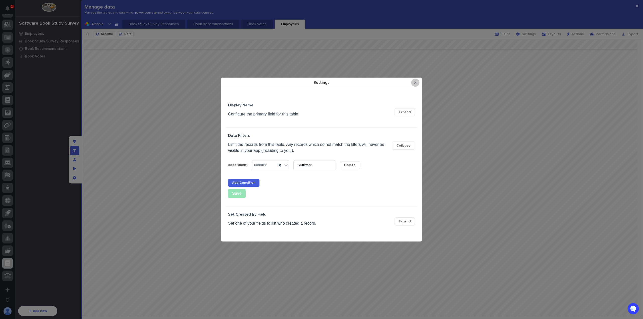
click at [416, 83] on icon "Close Modal" at bounding box center [415, 83] width 2 height 2
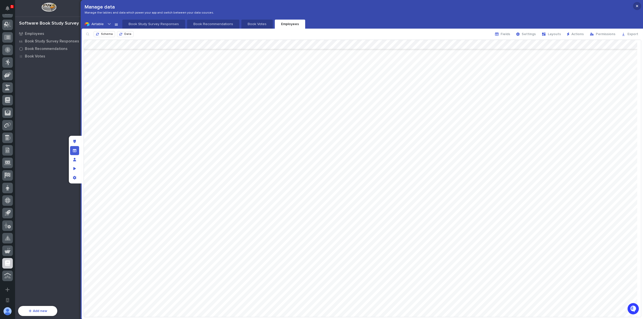
click at [635, 4] on button "button" at bounding box center [637, 6] width 8 height 8
